Goal: Task Accomplishment & Management: Manage account settings

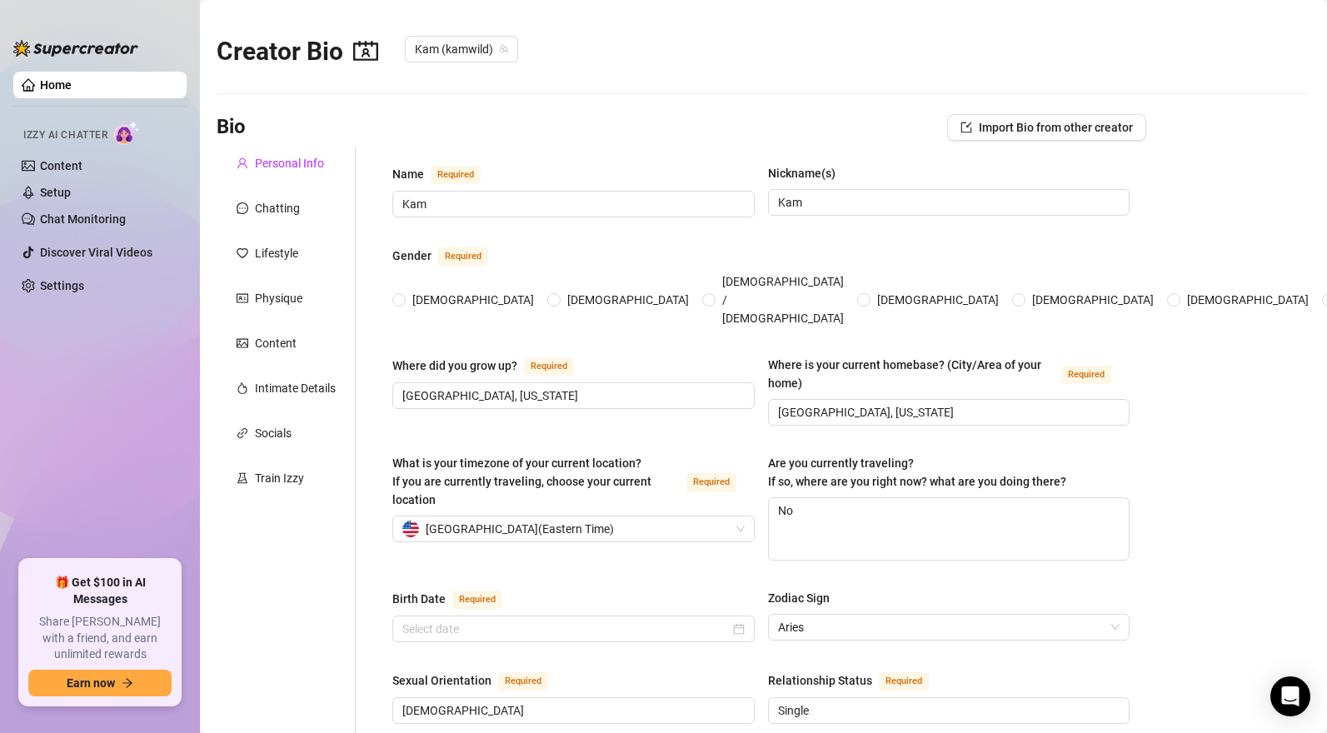
radio input "true"
type input "[DATE]"
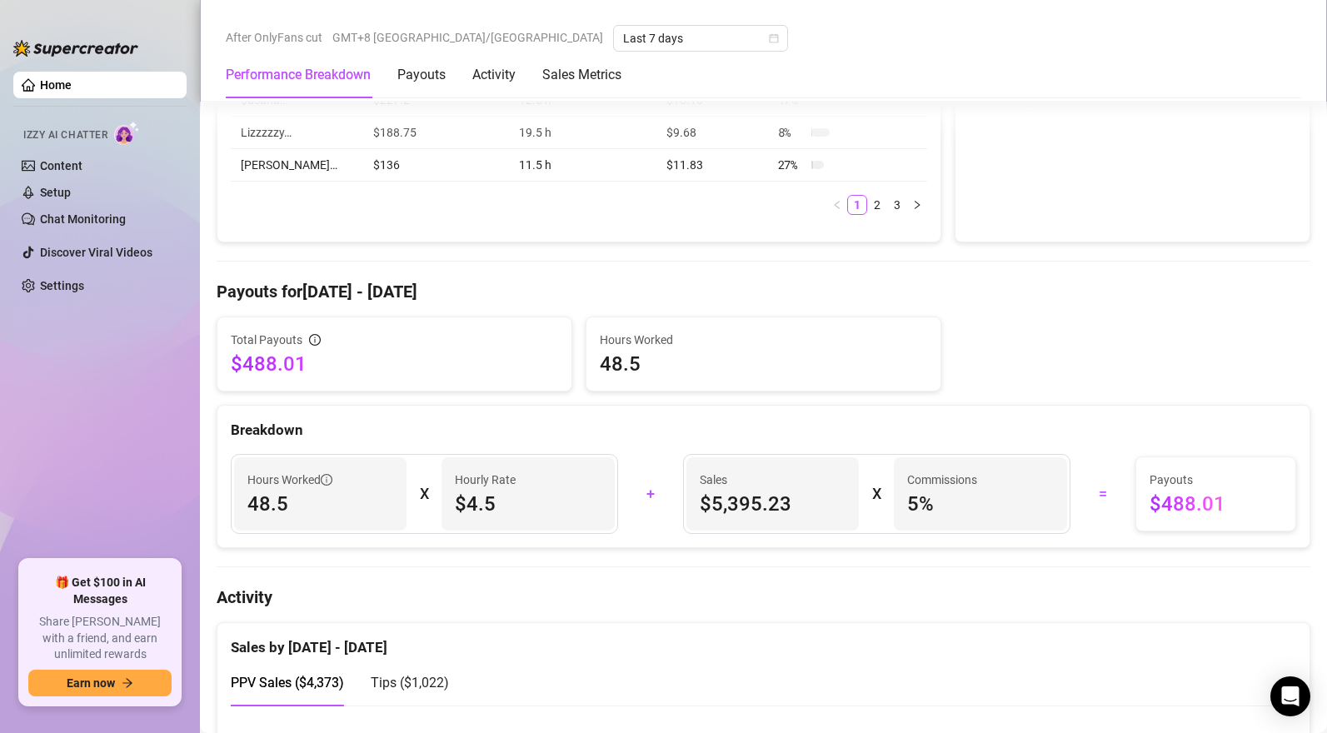
scroll to position [961, 0]
